Goal: Navigation & Orientation: Find specific page/section

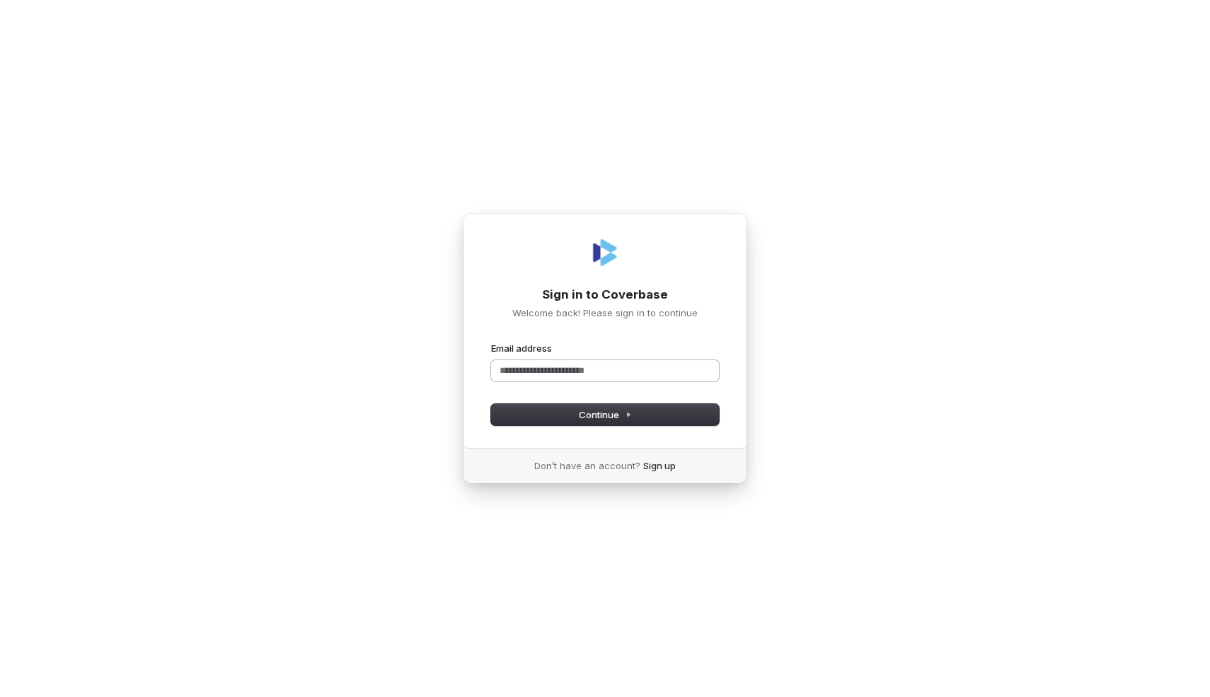
click at [645, 368] on input "Email address" at bounding box center [605, 370] width 228 height 21
click at [0, 674] on com-1password-button at bounding box center [0, 697] width 0 height 0
type input "**********"
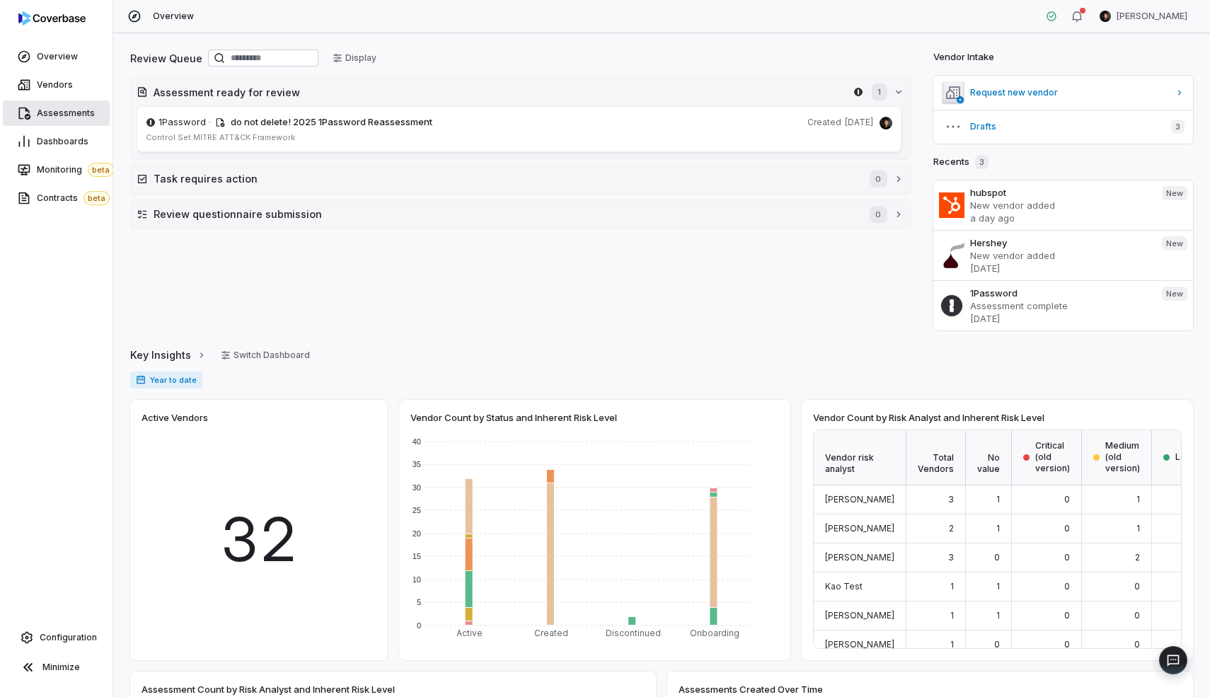
click at [62, 108] on span "Assessments" at bounding box center [66, 113] width 58 height 11
